Goal: Task Accomplishment & Management: Use online tool/utility

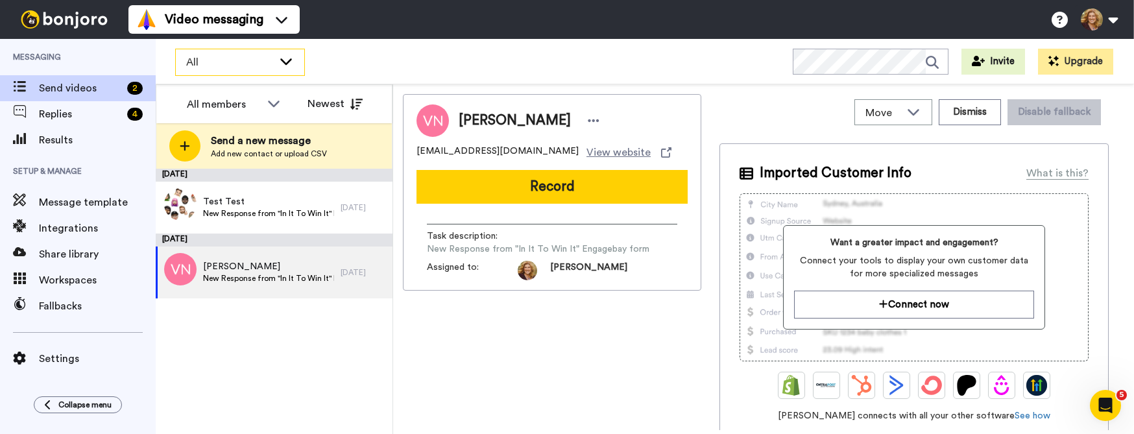
click at [295, 58] on div "All" at bounding box center [240, 62] width 128 height 26
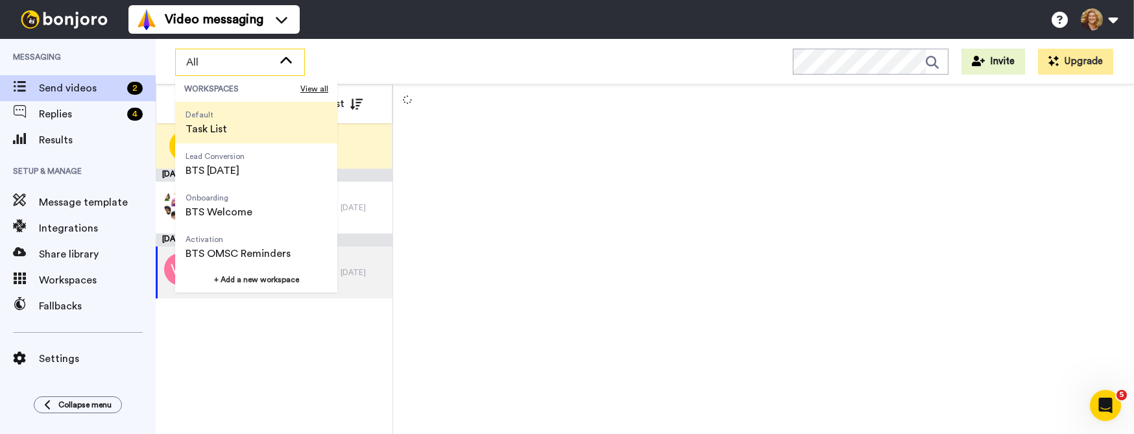
scroll to position [294, 0]
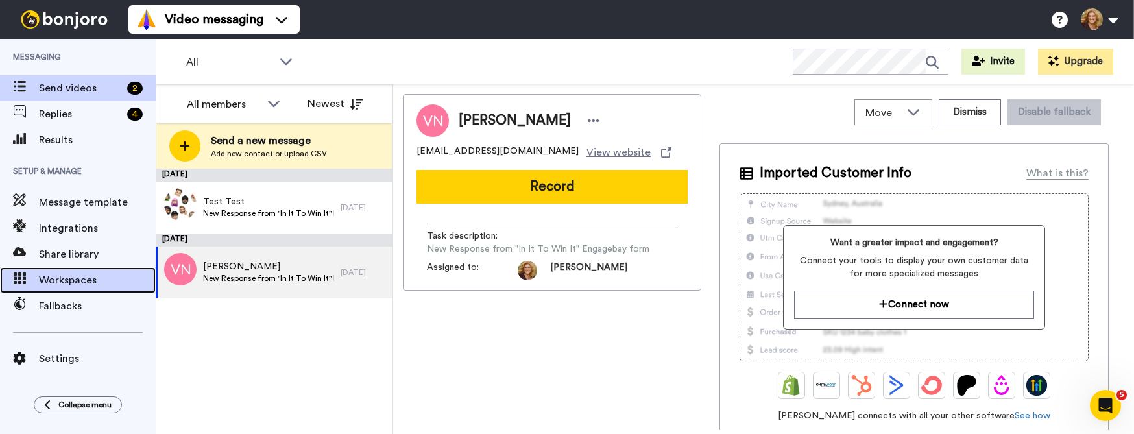
click at [66, 281] on span "Workspaces" at bounding box center [97, 280] width 117 height 16
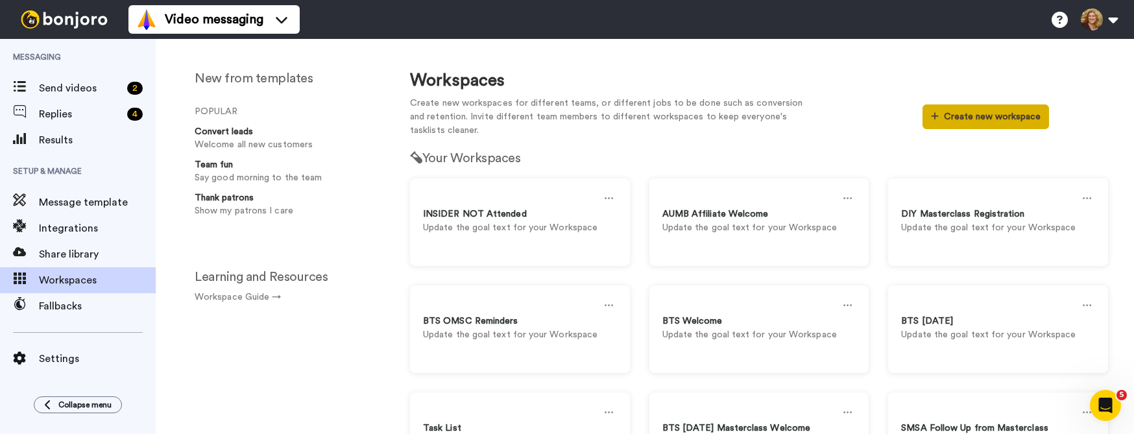
click at [984, 121] on button "Create new workspace" at bounding box center [985, 116] width 126 height 25
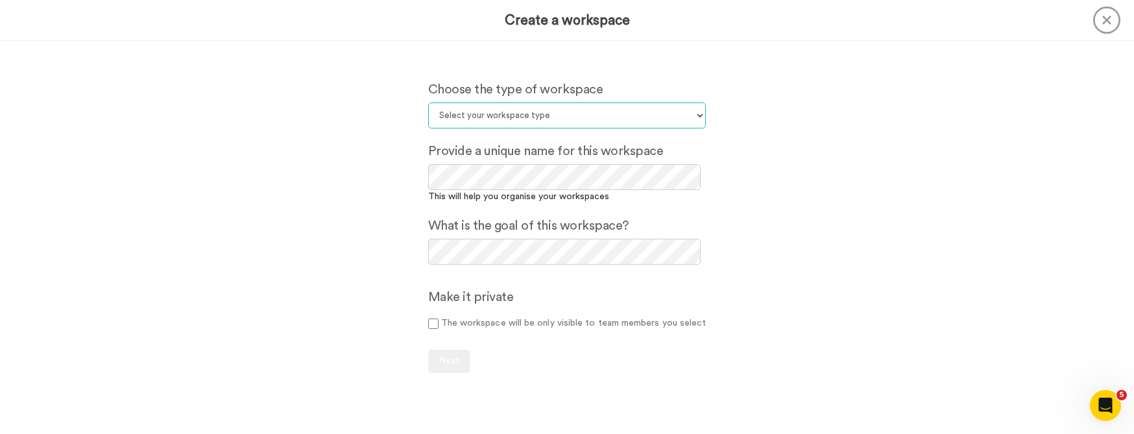
click at [583, 115] on select "Select your workspace type Default Onboarding Activation Retention Team updates…" at bounding box center [567, 115] width 278 height 26
select select "Onboarding"
click at [428, 102] on select "Select your workspace type Default Onboarding Activation Retention Team updates…" at bounding box center [567, 115] width 278 height 26
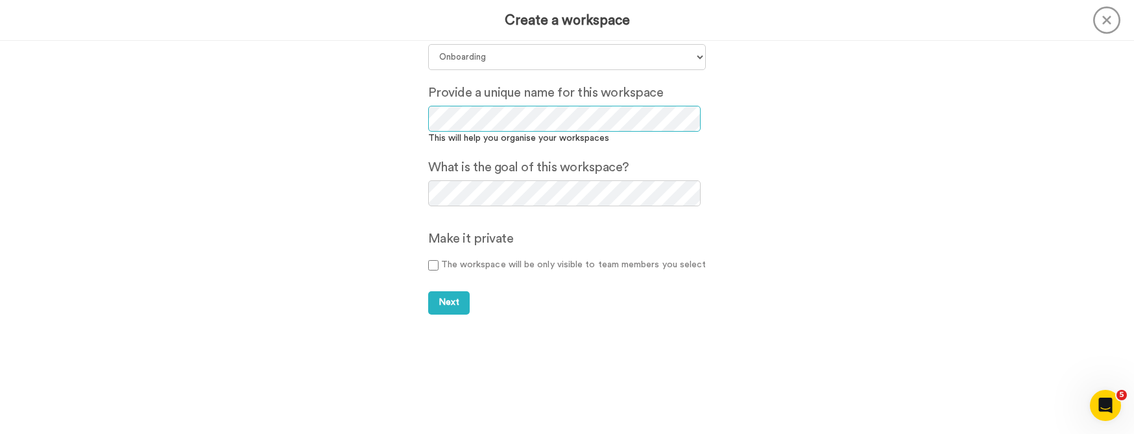
scroll to position [62, 0]
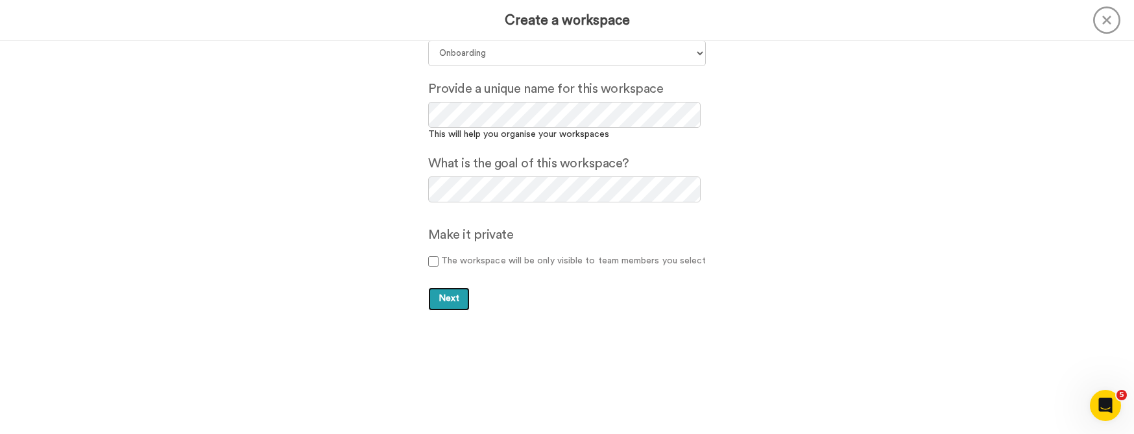
click at [442, 296] on span "Next" at bounding box center [448, 298] width 21 height 9
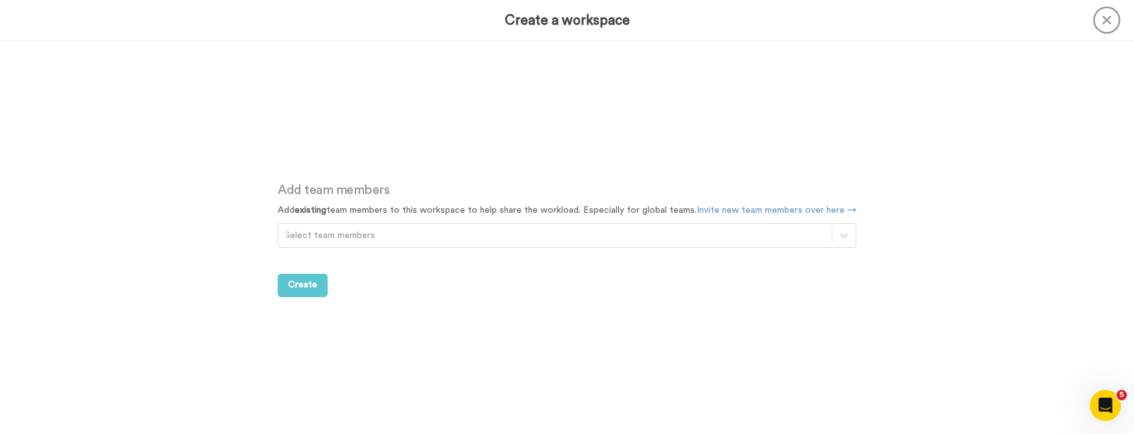
scroll to position [392, 0]
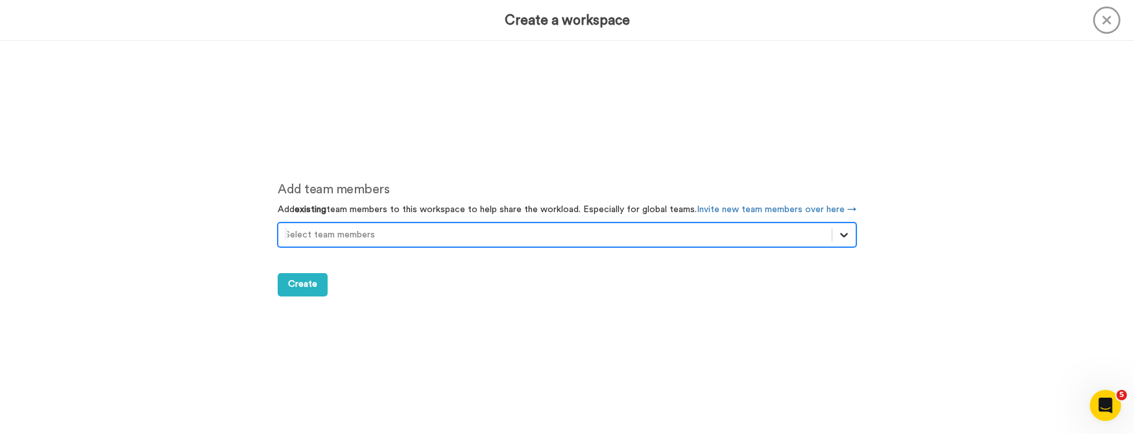
click at [840, 235] on icon at bounding box center [844, 235] width 8 height 5
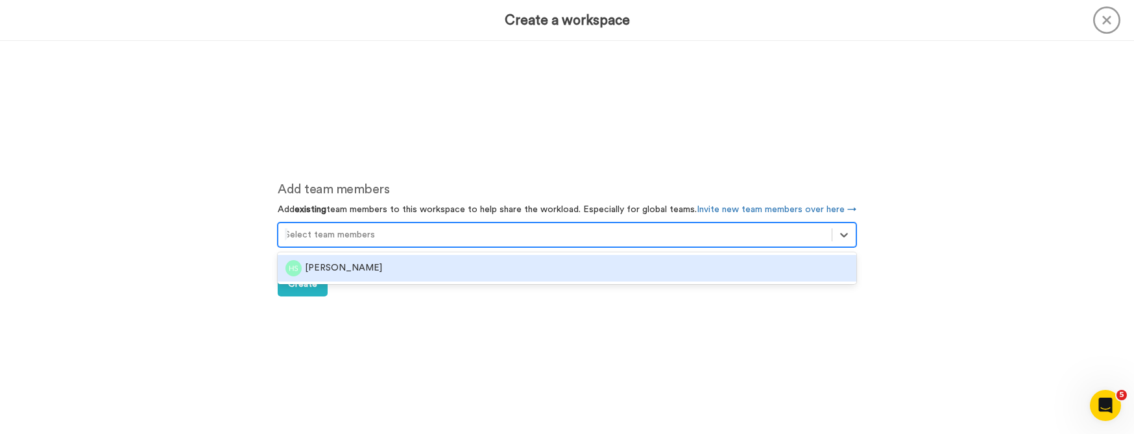
click at [691, 336] on div "Add team members Add existing team members to this workspace to help share the …" at bounding box center [566, 238] width 617 height 393
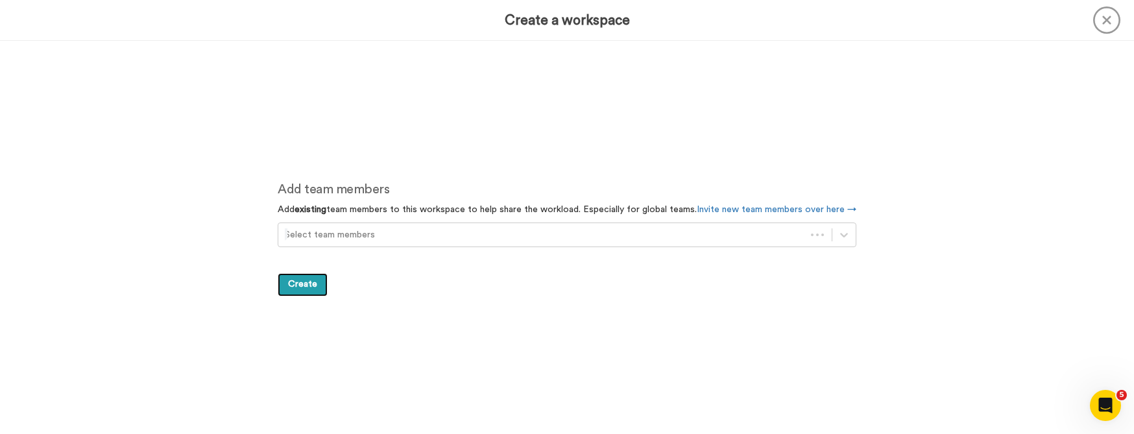
click at [300, 281] on span "Create" at bounding box center [302, 284] width 29 height 9
